Goal: Navigation & Orientation: Find specific page/section

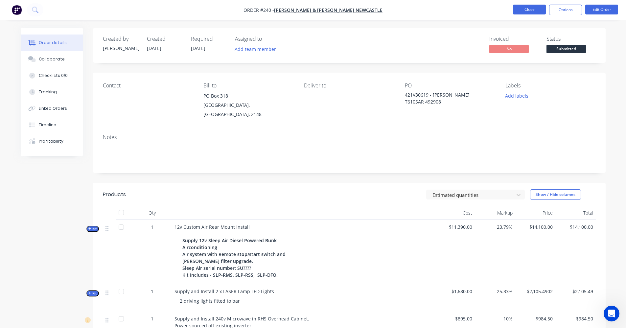
click at [533, 9] on button "Close" at bounding box center [529, 10] width 33 height 10
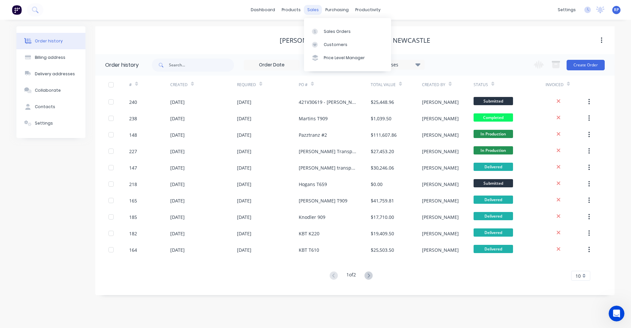
click at [317, 7] on div "sales" at bounding box center [313, 10] width 18 height 10
click at [333, 23] on div "Purchase Orders Suppliers" at bounding box center [364, 38] width 87 height 40
click at [319, 12] on div "sales" at bounding box center [313, 10] width 18 height 10
click at [330, 27] on link "Purchase Orders" at bounding box center [364, 31] width 87 height 13
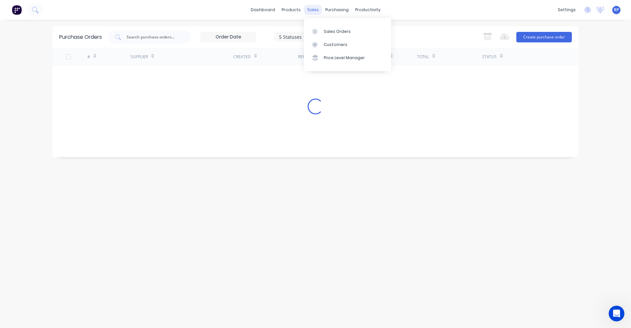
click at [317, 13] on div "sales" at bounding box center [313, 10] width 18 height 10
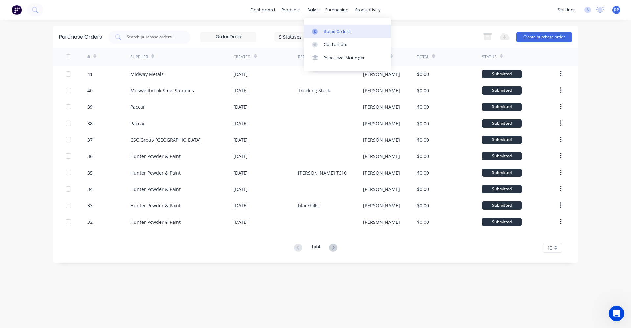
click at [326, 30] on div "Sales Orders" at bounding box center [337, 32] width 27 height 6
